Goal: Task Accomplishment & Management: Complete application form

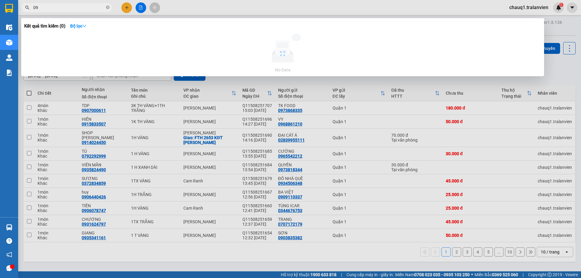
type input "0"
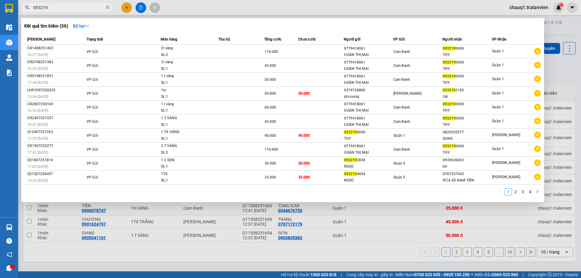
type input "093219"
click at [127, 10] on div at bounding box center [290, 139] width 581 height 278
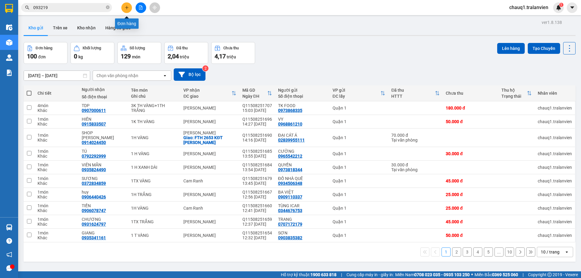
click at [127, 10] on button at bounding box center [126, 7] width 11 height 11
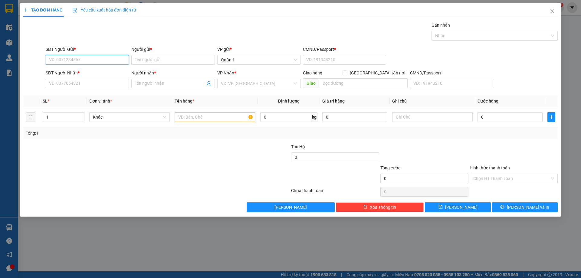
click at [96, 58] on input "SĐT Người Gửi *" at bounding box center [87, 60] width 83 height 10
click at [99, 83] on input "SĐT Người Nhận *" at bounding box center [87, 84] width 83 height 10
type input "0936970499"
click at [172, 86] on input "Người nhận *" at bounding box center [170, 83] width 70 height 7
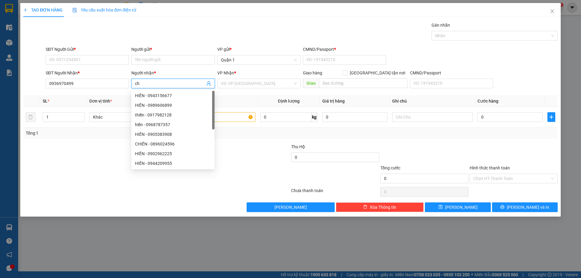
type input "c"
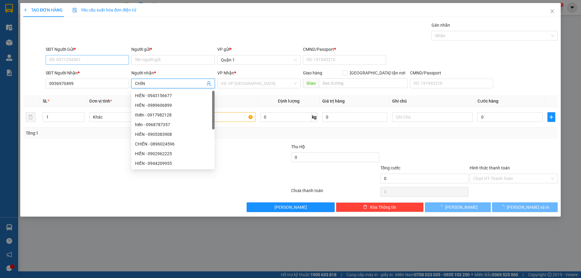
type input "CHÍN"
click at [109, 58] on input "SĐT Người Gửi *" at bounding box center [87, 60] width 83 height 10
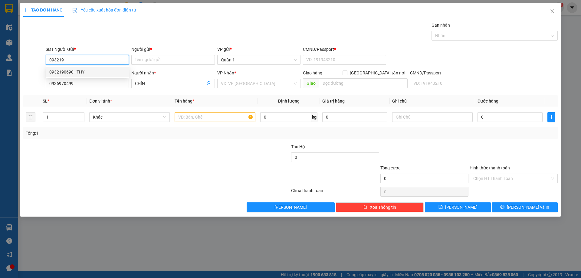
click at [109, 70] on div "0932190690 - THY" at bounding box center [87, 72] width 76 height 7
type input "0932190690"
type input "THY"
type input "1"
type input "0932190690"
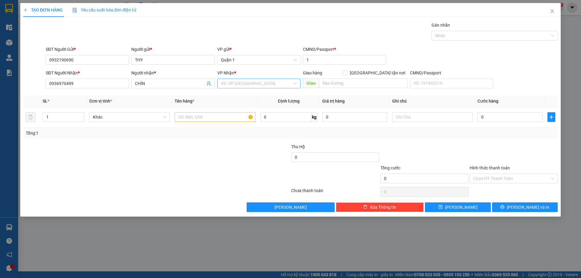
click at [269, 83] on input "search" at bounding box center [257, 83] width 72 height 9
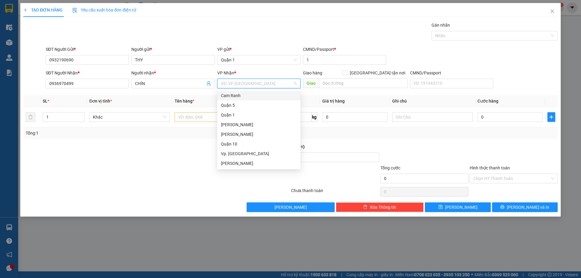
click at [256, 95] on div "Cam Ranh" at bounding box center [259, 95] width 76 height 7
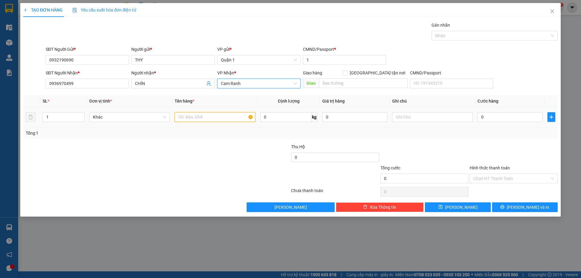
click at [231, 116] on input "text" at bounding box center [215, 117] width 80 height 10
type input "1TX VÀNG"
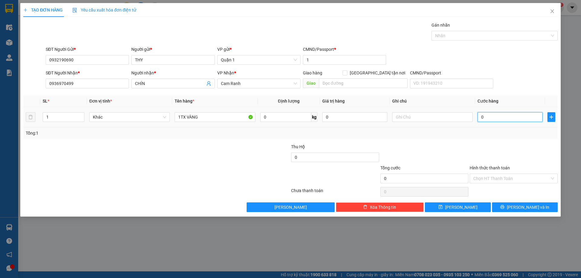
click at [488, 113] on input "0" at bounding box center [509, 117] width 65 height 10
type input "6"
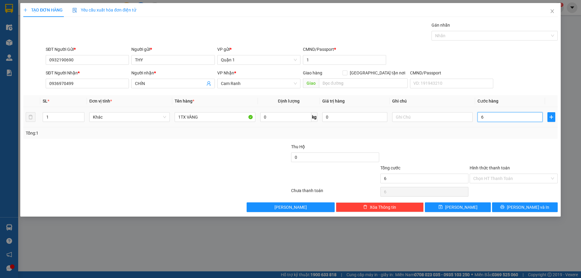
type input "60"
type input "60.000"
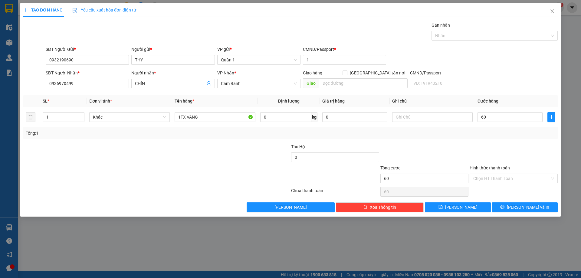
type input "60.000"
click at [470, 140] on div "Transit Pickup Surcharge Ids Transit Deliver Surcharge Ids Transit Deliver Surc…" at bounding box center [290, 117] width 534 height 190
click at [466, 206] on button "[PERSON_NAME]" at bounding box center [458, 207] width 66 height 10
type input "0"
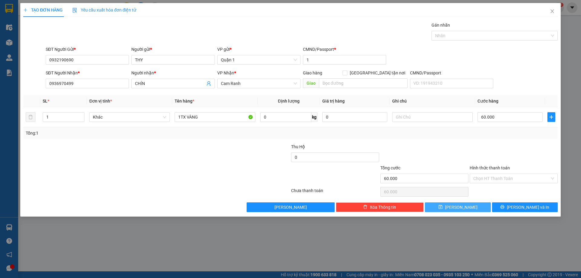
type input "0"
click at [103, 66] on div "SĐT Người Gửi * VD: 0371234567" at bounding box center [87, 56] width 83 height 21
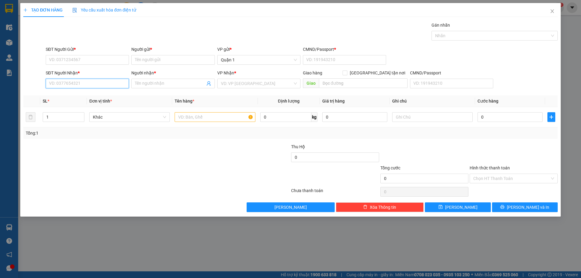
click at [101, 83] on input "SĐT Người Nhận *" at bounding box center [87, 84] width 83 height 10
click at [94, 100] on div "0933691218 - RẬP" at bounding box center [87, 96] width 83 height 10
type input "0933691218"
type input "RẬP"
type input "0933691218"
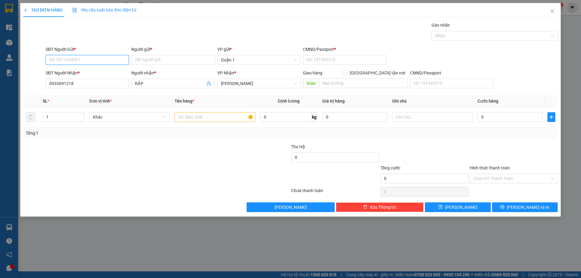
click at [97, 60] on input "SĐT Người Gửi *" at bounding box center [87, 60] width 83 height 10
type input "0"
click at [95, 68] on div "0702665111 - MY" at bounding box center [87, 72] width 83 height 10
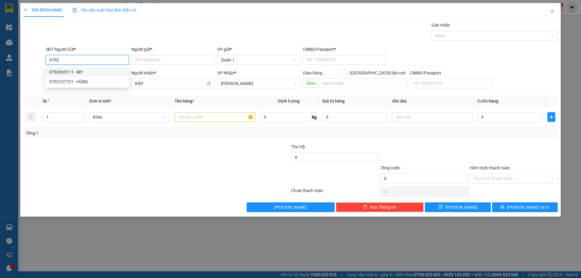
type input "0702665111"
type input "MY"
type input "084098009905"
type input "0702665111"
click at [201, 118] on input "text" at bounding box center [215, 117] width 80 height 10
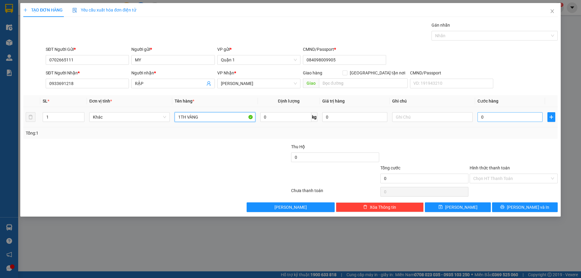
type input "1TH VÀNG"
click at [492, 121] on input "0" at bounding box center [509, 117] width 65 height 10
type input "5"
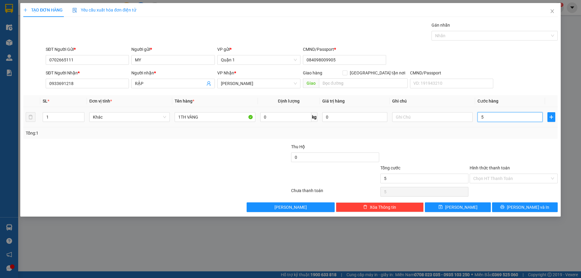
type input "50"
type input "50.000"
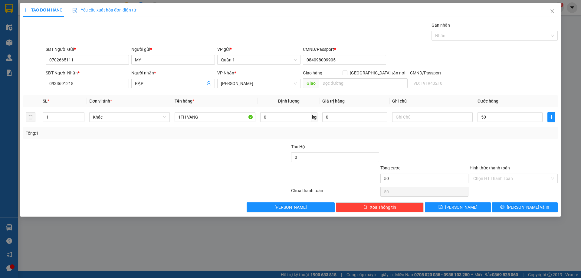
type input "50.000"
click at [503, 153] on div at bounding box center [513, 153] width 89 height 21
click at [449, 207] on button "[PERSON_NAME]" at bounding box center [458, 207] width 66 height 10
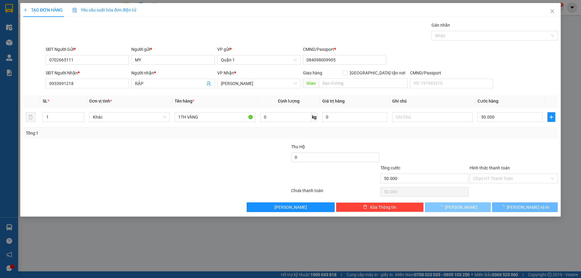
type input "0"
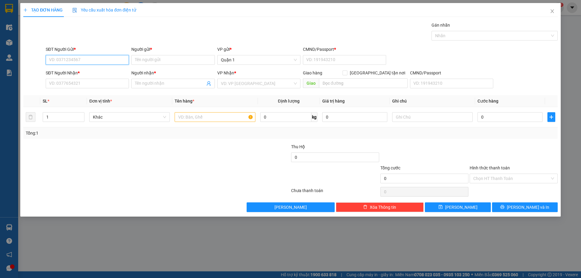
click at [95, 58] on input "SĐT Người Gửi *" at bounding box center [87, 60] width 83 height 10
type input "0902224880"
click at [142, 62] on input "Người gửi *" at bounding box center [172, 60] width 83 height 10
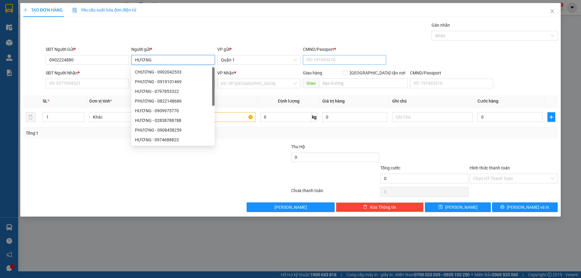
type input "HƯƠNG"
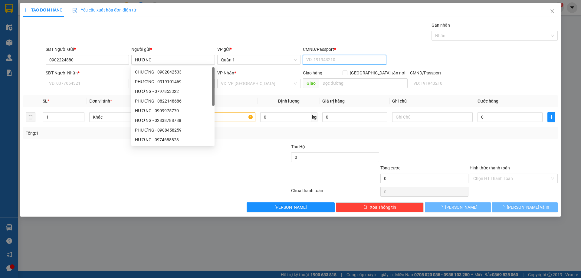
click at [322, 60] on input "CMND/Passport *" at bounding box center [344, 60] width 83 height 10
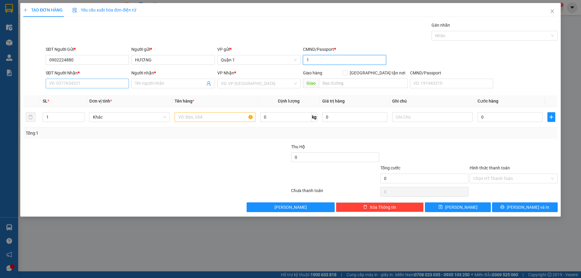
type input "1"
click at [94, 87] on input "SĐT Người Nhận *" at bounding box center [87, 84] width 83 height 10
click at [64, 84] on input "0904523428" at bounding box center [87, 84] width 83 height 10
click at [97, 83] on input "0904528428" at bounding box center [87, 84] width 83 height 10
type input "0904528428"
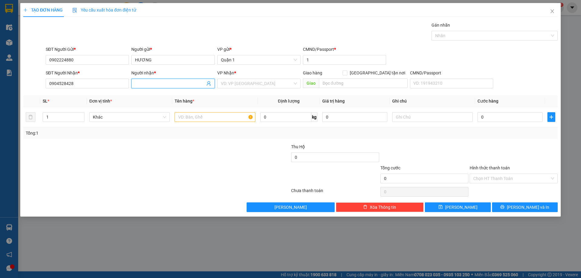
click at [170, 87] on input "Người nhận *" at bounding box center [170, 83] width 70 height 7
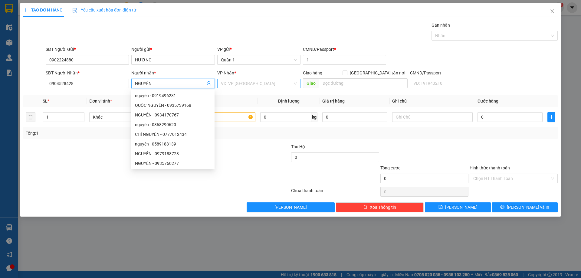
type input "NGUYÊN"
click at [273, 86] on input "search" at bounding box center [257, 83] width 72 height 9
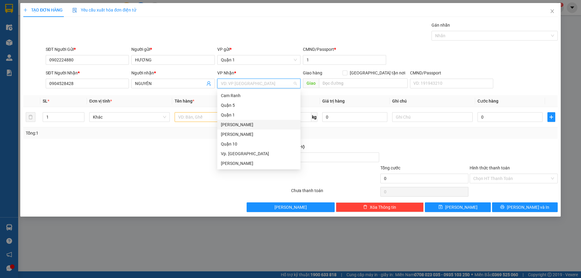
click at [239, 123] on div "[PERSON_NAME]" at bounding box center [259, 124] width 76 height 7
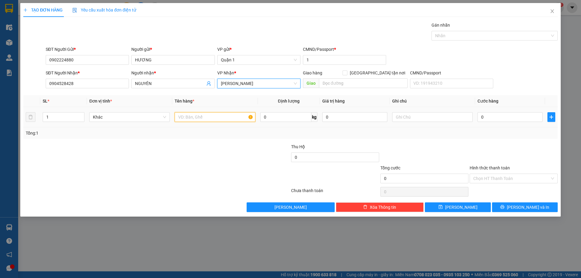
click at [213, 118] on input "text" at bounding box center [215, 117] width 80 height 10
type input "1TH ĐEN"
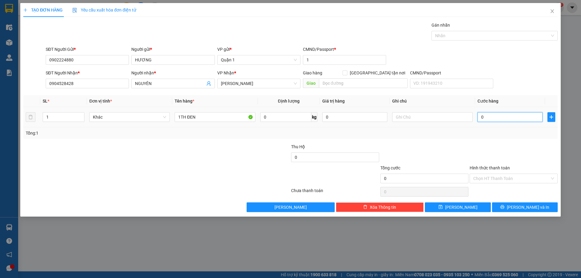
click at [514, 115] on input "0" at bounding box center [509, 117] width 65 height 10
type input "3"
type input "35"
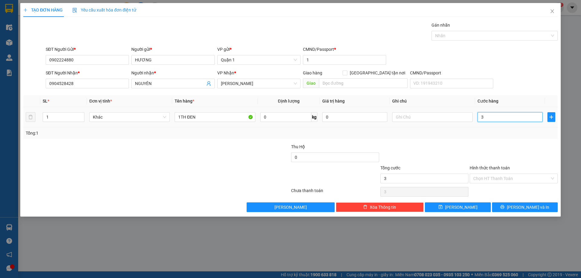
type input "35"
type input "35.000"
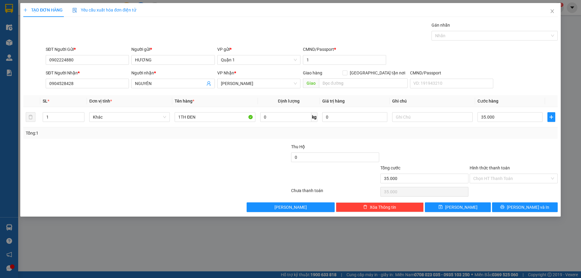
click at [487, 146] on div at bounding box center [513, 153] width 89 height 21
click at [456, 201] on div "Transit Pickup Surcharge Ids Transit Deliver Surcharge Ids Transit Deliver Surc…" at bounding box center [290, 117] width 534 height 190
click at [456, 204] on button "[PERSON_NAME]" at bounding box center [458, 207] width 66 height 10
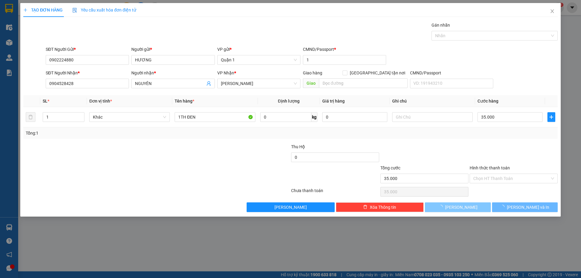
type input "0"
